Goal: Task Accomplishment & Management: Complete application form

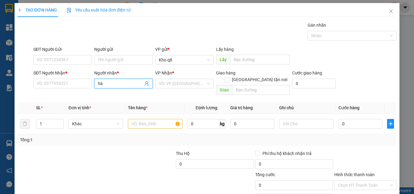
type input "hà q"
click at [113, 80] on input "hà q" at bounding box center [120, 83] width 45 height 7
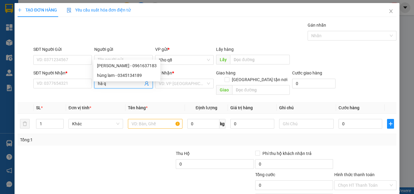
scroll to position [30, 0]
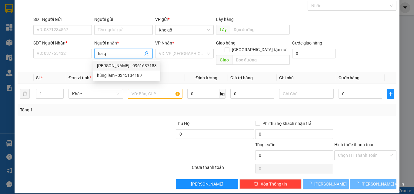
click at [122, 52] on input "hà q" at bounding box center [120, 53] width 45 height 7
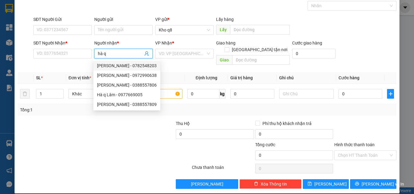
click at [134, 64] on div "[PERSON_NAME] - 0782548203" at bounding box center [127, 65] width 60 height 7
click at [141, 64] on div "[PERSON_NAME] - 0782548203" at bounding box center [127, 65] width 60 height 7
click at [143, 71] on div "[PERSON_NAME] - 0782548203 [GEOGRAPHIC_DATA] - 0972990638 [PERSON_NAME] - 03885…" at bounding box center [126, 85] width 67 height 49
click at [143, 75] on div "[PERSON_NAME] - 0782548203 [GEOGRAPHIC_DATA] - 0972990638 [PERSON_NAME] - 03885…" at bounding box center [126, 85] width 67 height 49
type input "0782548203"
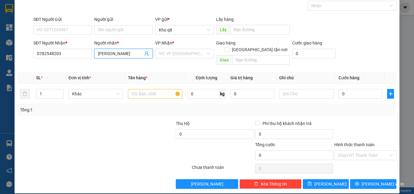
type input "[PERSON_NAME]"
click at [181, 75] on div "Transit Pickup Surcharge Ids Transit Deliver Surcharge Ids Transit Deliver Surc…" at bounding box center [207, 90] width 379 height 197
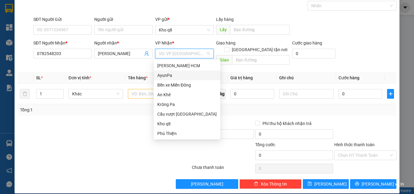
click at [165, 75] on div "AyunPa" at bounding box center [186, 75] width 59 height 7
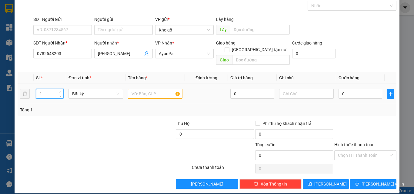
click at [44, 89] on input "1" at bounding box center [49, 93] width 27 height 9
type input "2"
click at [140, 89] on input "text" at bounding box center [155, 94] width 55 height 10
type input "2b"
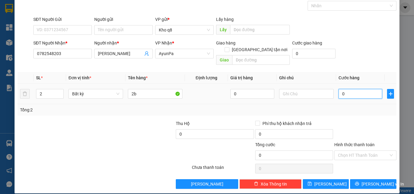
click at [345, 89] on input "0" at bounding box center [361, 94] width 44 height 10
type input "2"
type input "22"
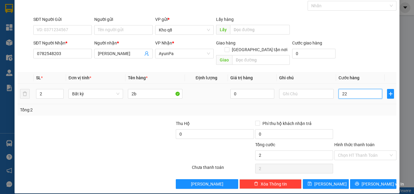
type input "22"
type input "220"
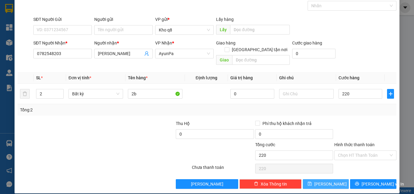
click at [328, 181] on span "[PERSON_NAME]" at bounding box center [330, 184] width 32 height 7
type input "220.000"
type input "1"
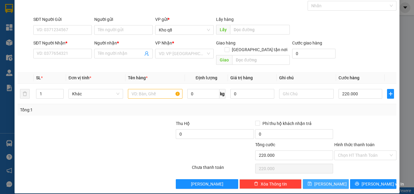
type input "0"
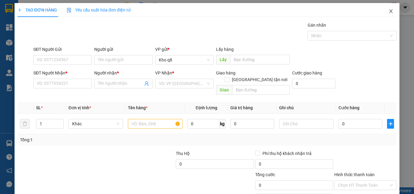
click at [389, 10] on icon "close" at bounding box center [391, 11] width 5 height 5
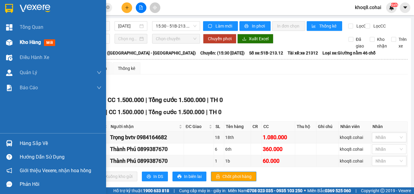
click at [11, 42] on img at bounding box center [9, 42] width 6 height 6
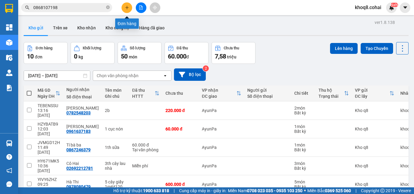
click at [126, 7] on icon "plus" at bounding box center [127, 7] width 4 height 4
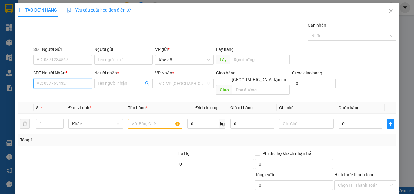
click at [49, 83] on input "SĐT Người Nhận *" at bounding box center [62, 84] width 59 height 10
type input "0354907602"
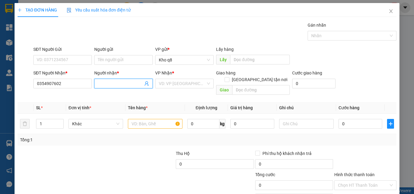
click at [118, 82] on input "Người nhận *" at bounding box center [120, 83] width 45 height 7
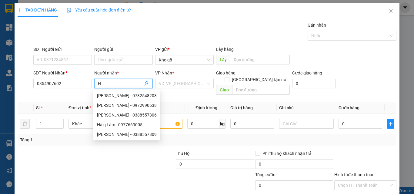
paste input "à"
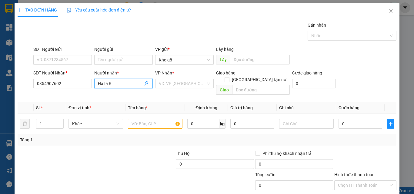
paste input "ơ"
paste input "ờ"
paste input "ô"
type input "Hà IaRờTô"
click at [183, 83] on input "search" at bounding box center [182, 83] width 47 height 9
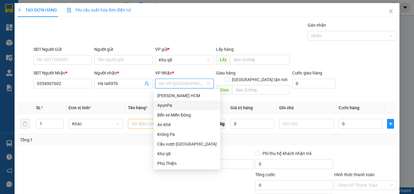
click at [164, 106] on div "AyunPa" at bounding box center [186, 105] width 59 height 7
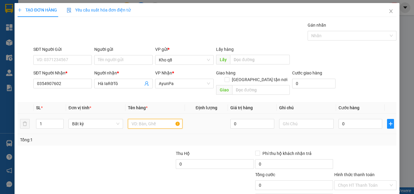
click at [147, 119] on input "text" at bounding box center [155, 124] width 55 height 10
type input "1b"
click at [345, 119] on input "0" at bounding box center [361, 124] width 44 height 10
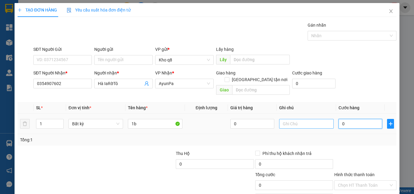
type input "8"
type input "80"
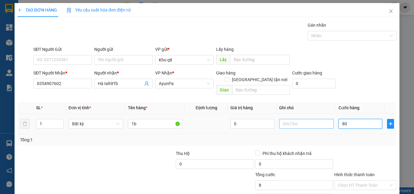
type input "80"
type input "80.000"
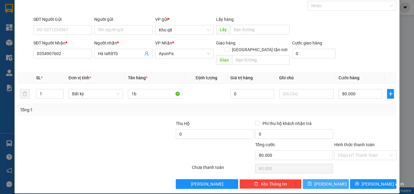
click at [328, 181] on span "[PERSON_NAME]" at bounding box center [330, 184] width 32 height 7
type input "0"
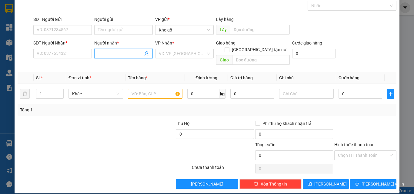
click at [114, 55] on input "Người nhận *" at bounding box center [120, 53] width 45 height 7
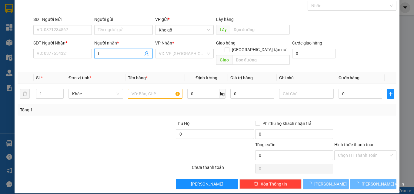
paste input "ịnh"
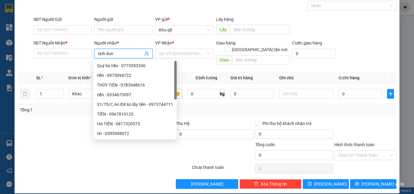
type input "tịnh dung"
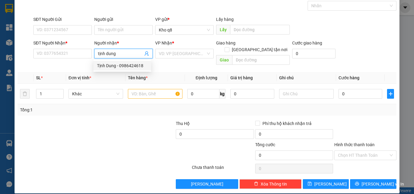
click at [126, 66] on div "Tịnh Dung - 0986424618" at bounding box center [122, 65] width 51 height 7
type input "0986424618"
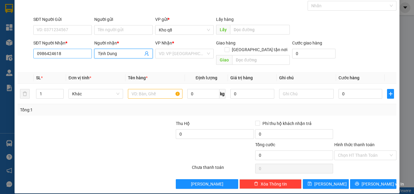
type input "Tịnh Dung"
click at [69, 53] on input "0986424618" at bounding box center [62, 54] width 59 height 10
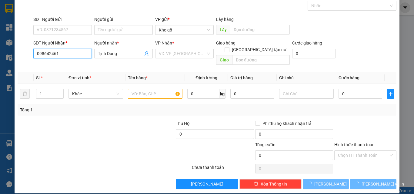
type input "0986424618"
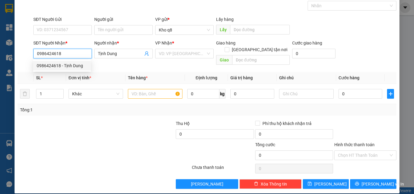
click at [70, 65] on div "0986424618 - Tịnh Dung" at bounding box center [62, 65] width 51 height 7
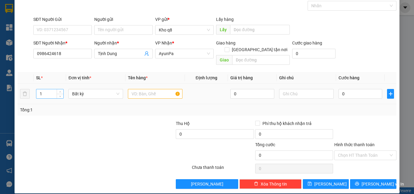
click at [45, 89] on input "1" at bounding box center [49, 93] width 27 height 9
type input "2"
click at [147, 89] on input "text" at bounding box center [155, 94] width 55 height 10
paste input "ình"
paste input "ịt"
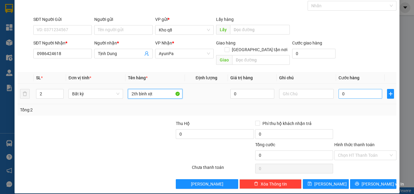
type input "2th bình xịt"
click at [343, 89] on input "0" at bounding box center [361, 94] width 44 height 10
type input "2"
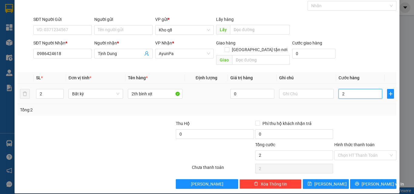
type input "20"
type input "200"
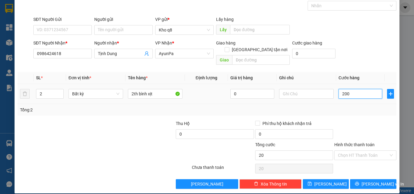
type input "200"
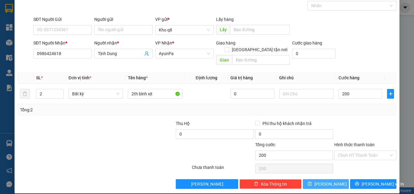
click at [312, 182] on icon "save" at bounding box center [310, 184] width 4 height 4
type input "200.000"
type input "1"
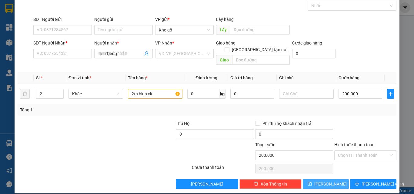
type input "0"
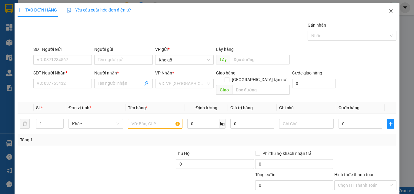
click at [389, 9] on icon "close" at bounding box center [391, 11] width 5 height 5
